Goal: Task Accomplishment & Management: Use online tool/utility

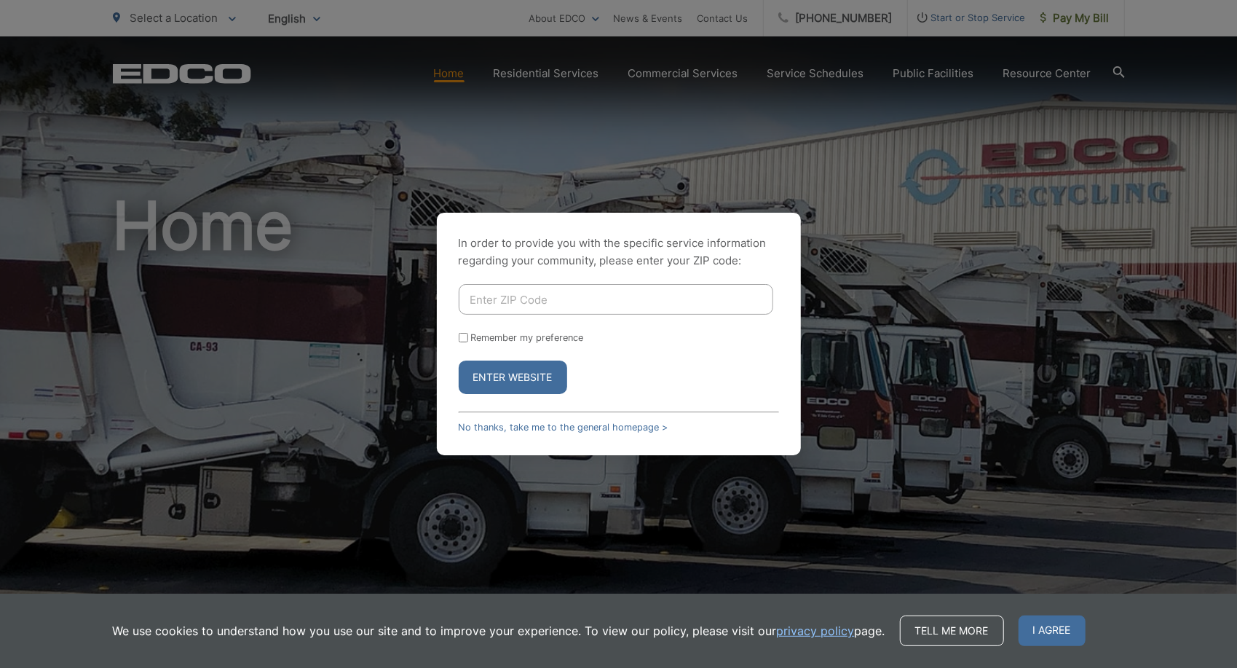
click at [542, 295] on input "Enter ZIP Code" at bounding box center [616, 299] width 315 height 31
type input "91977"
click at [462, 337] on input "Remember my preference" at bounding box center [463, 337] width 9 height 9
checkbox input "true"
click at [517, 382] on button "Enter Website" at bounding box center [513, 376] width 108 height 33
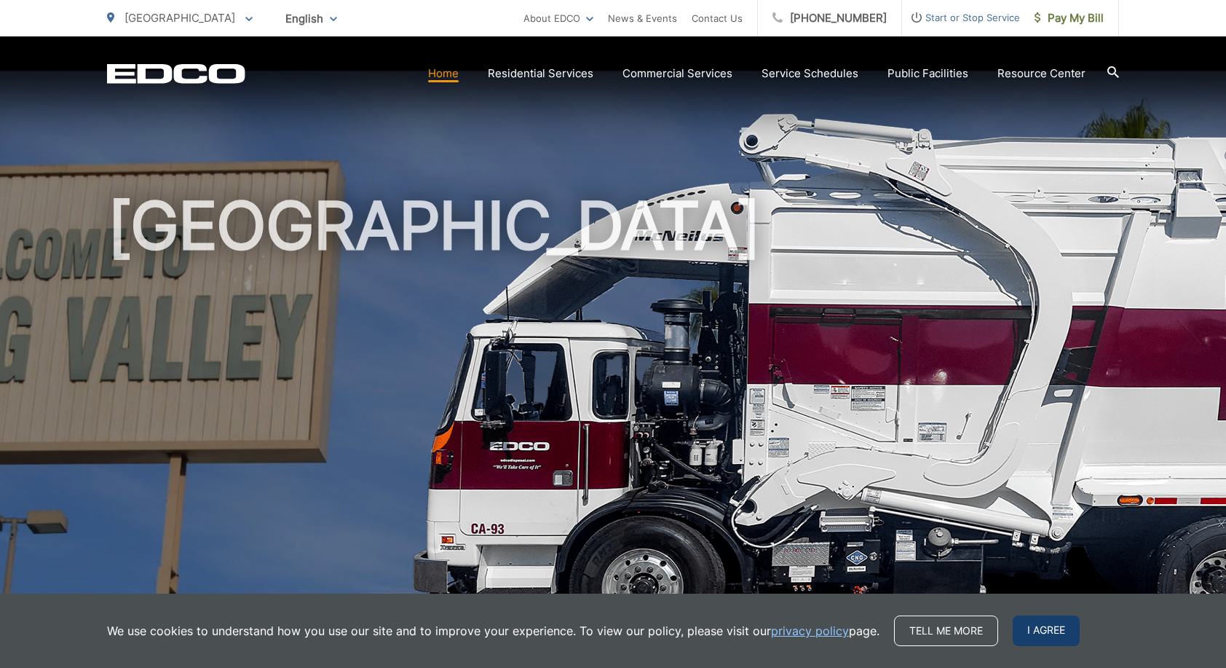
click at [1049, 627] on span "I agree" at bounding box center [1046, 630] width 67 height 31
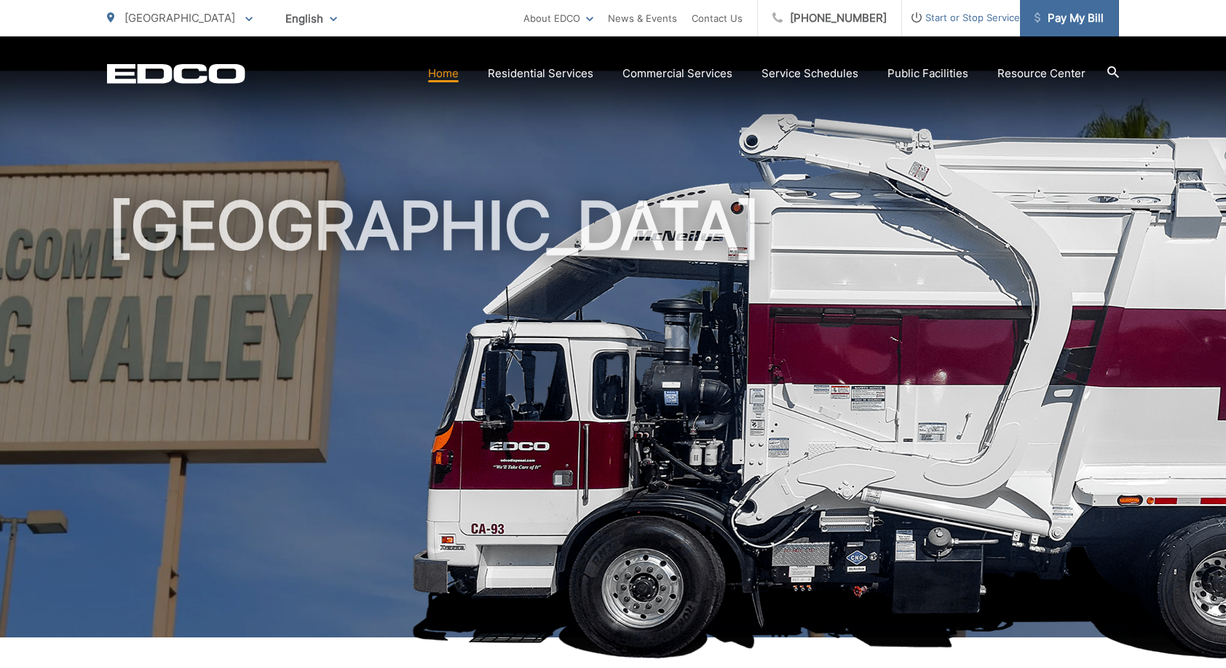
click at [1065, 16] on span "Pay My Bill" at bounding box center [1069, 17] width 69 height 17
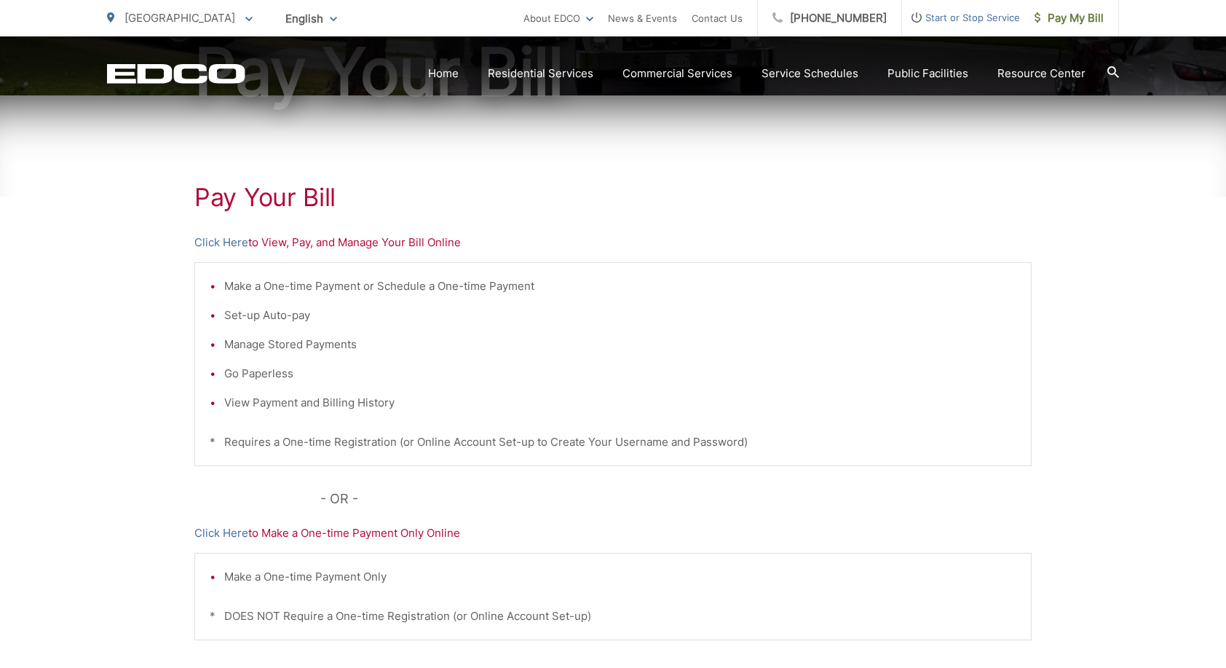
scroll to position [197, 0]
click at [218, 531] on link "Click Here" at bounding box center [221, 532] width 54 height 17
